Goal: Find specific page/section: Find specific page/section

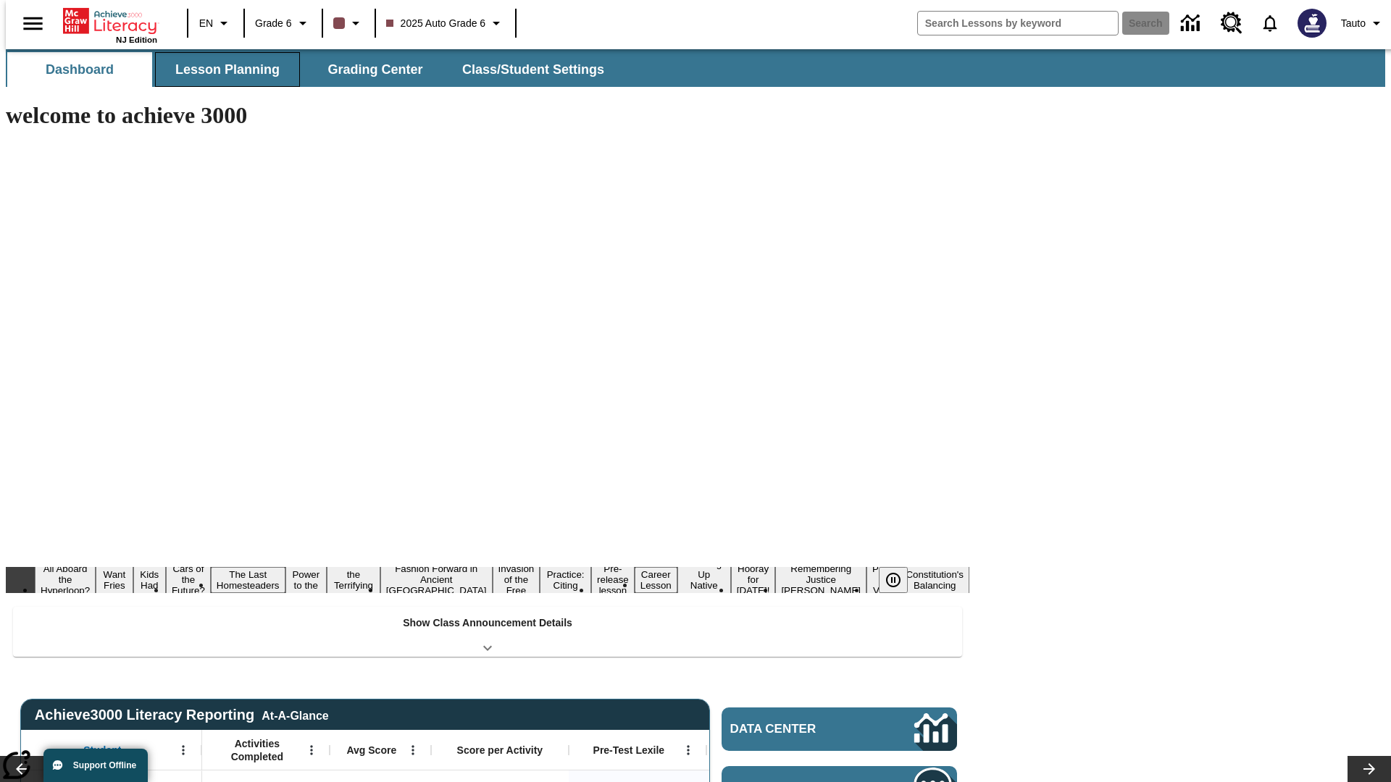
click at [222, 70] on span "Lesson Planning" at bounding box center [227, 70] width 104 height 17
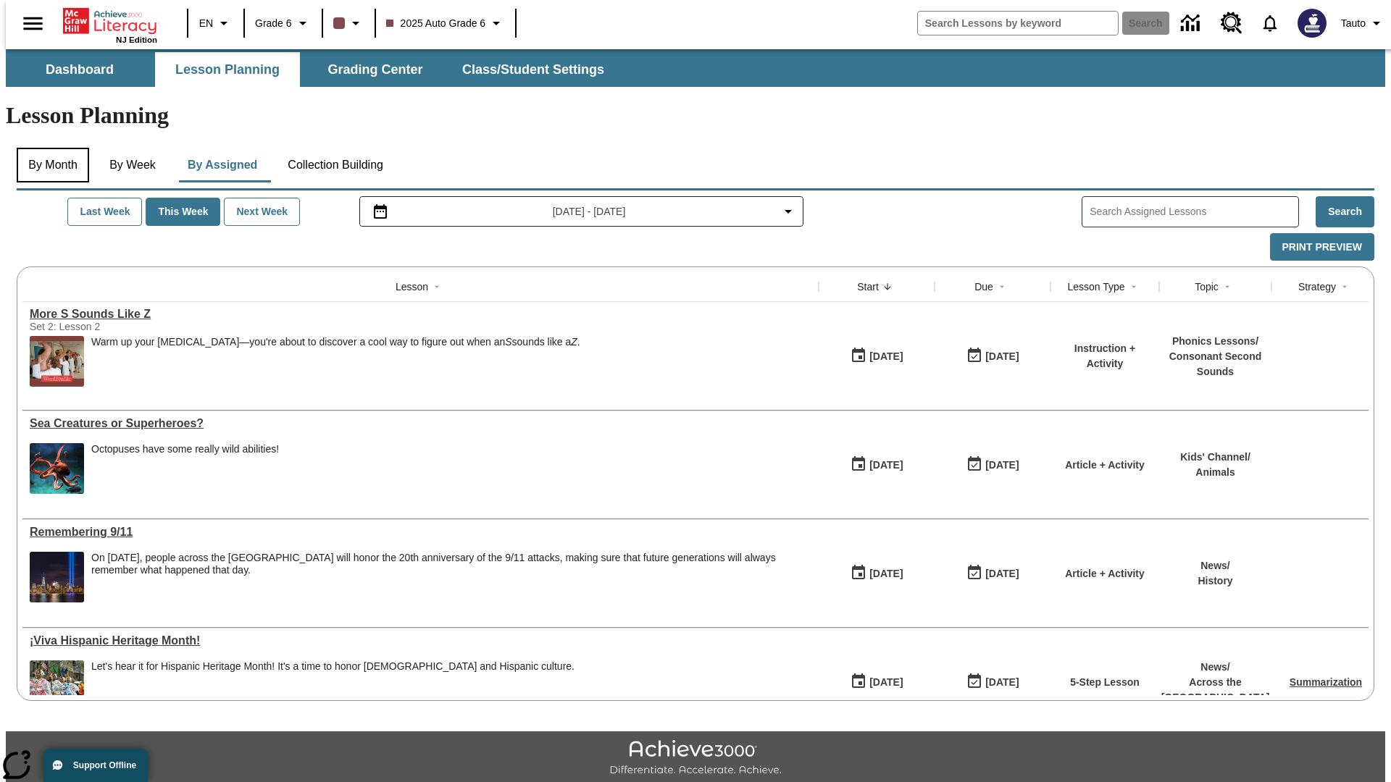
click at [49, 148] on button "By Month" at bounding box center [53, 165] width 72 height 35
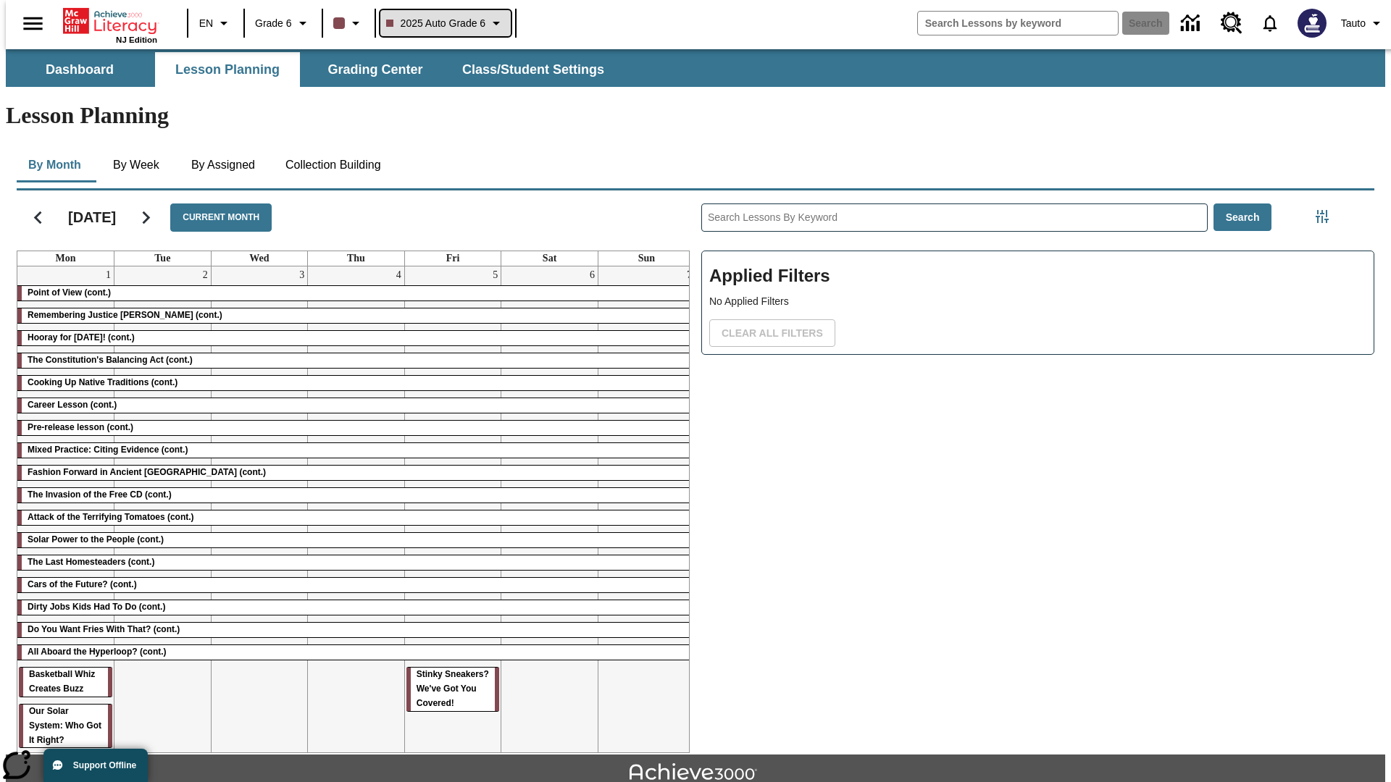
click at [443, 23] on span "2025 Auto Grade 6" at bounding box center [436, 23] width 100 height 15
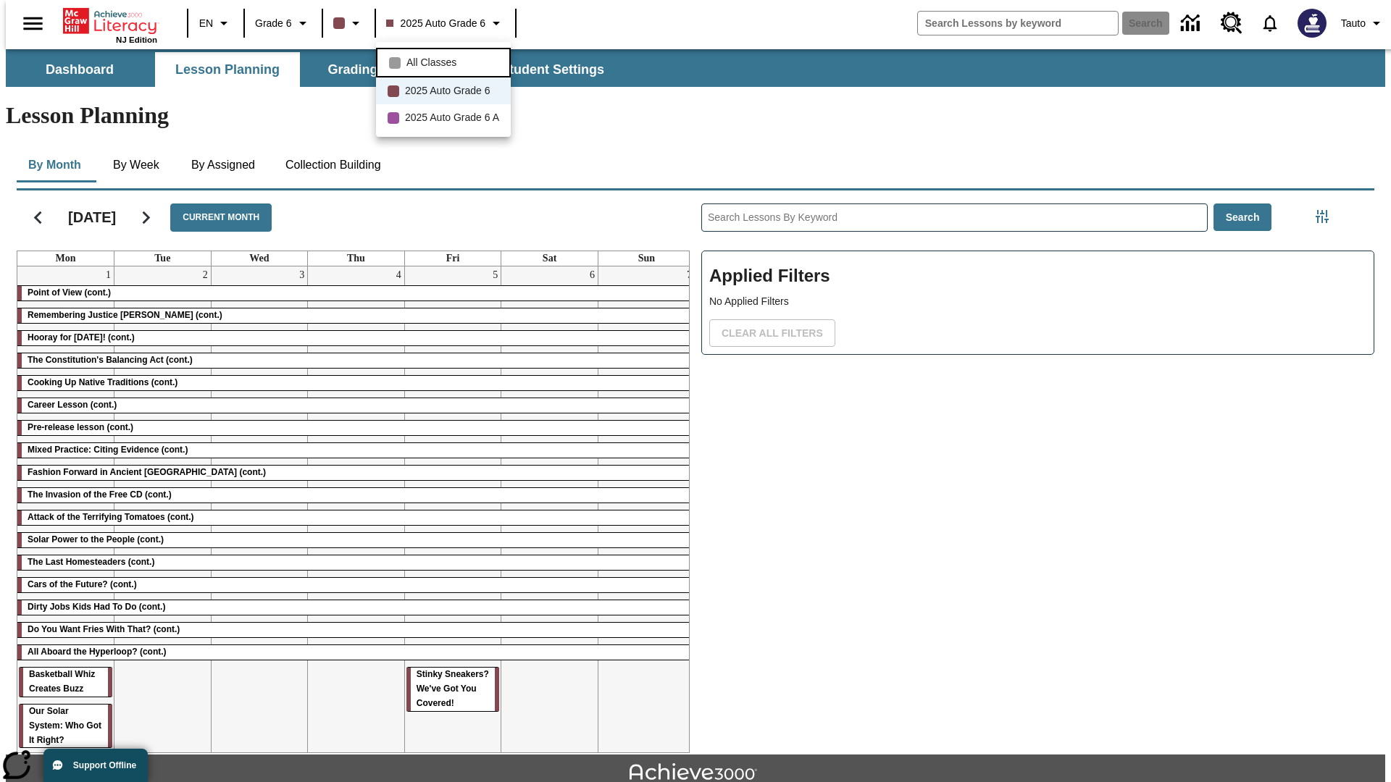
click at [445, 61] on span "All Classes" at bounding box center [431, 62] width 50 height 15
